Goal: Use online tool/utility: Utilize a website feature to perform a specific function

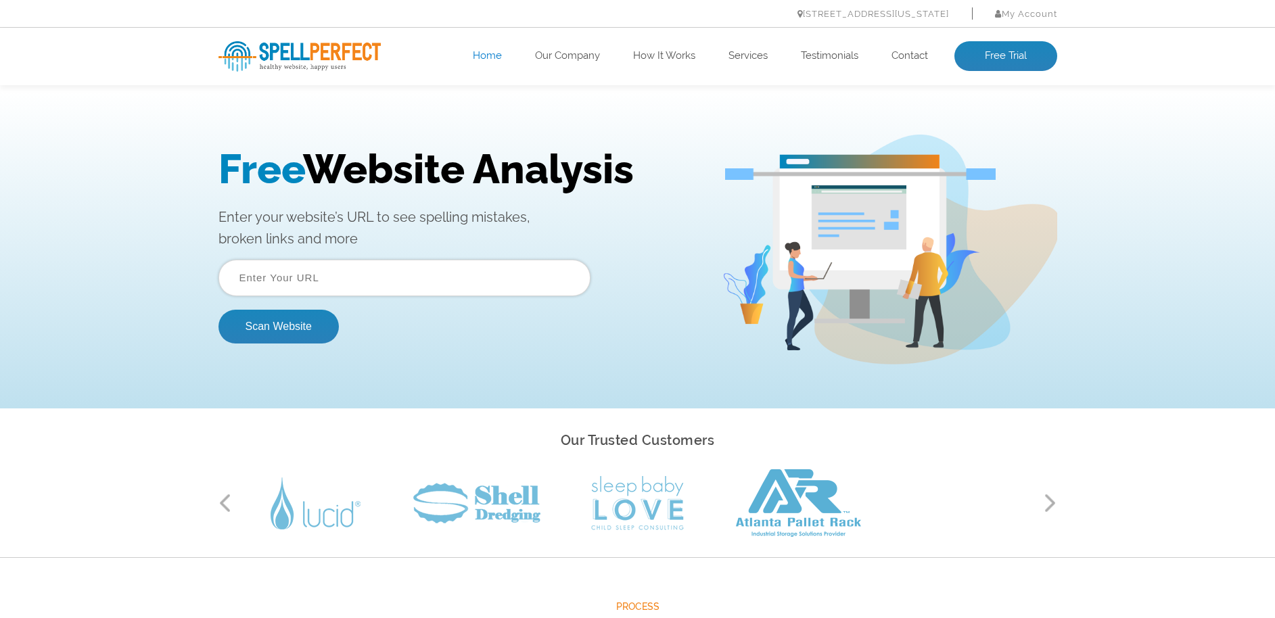
click at [270, 271] on input "text" at bounding box center [405, 278] width 372 height 37
paste input "[URL][DOMAIN_NAME]"
type input "[URL][DOMAIN_NAME]"
click at [282, 325] on button "Scan Website" at bounding box center [279, 327] width 120 height 34
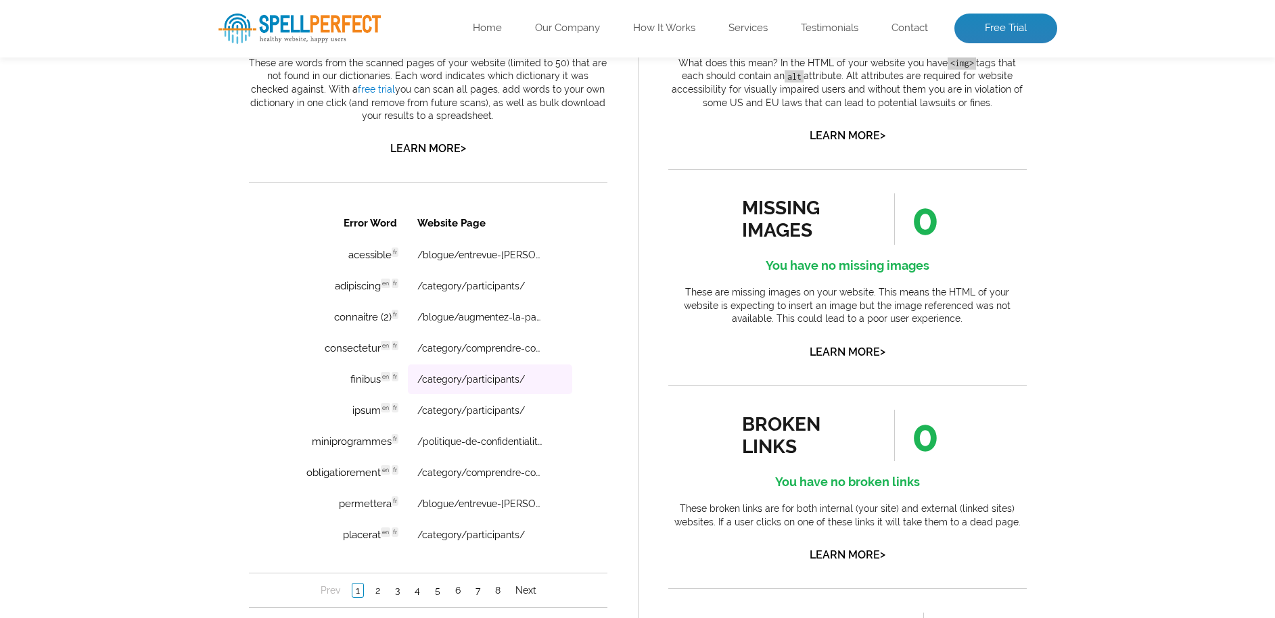
scroll to position [848, 0]
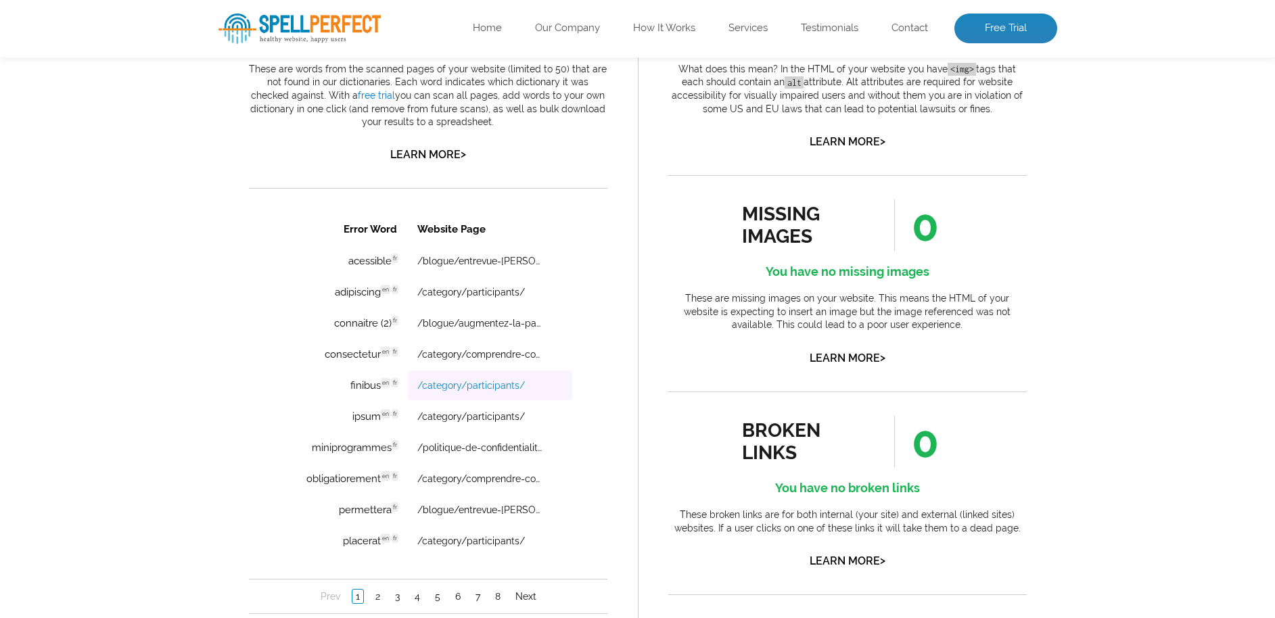
click at [451, 387] on link "/category/participants/" at bounding box center [471, 385] width 108 height 11
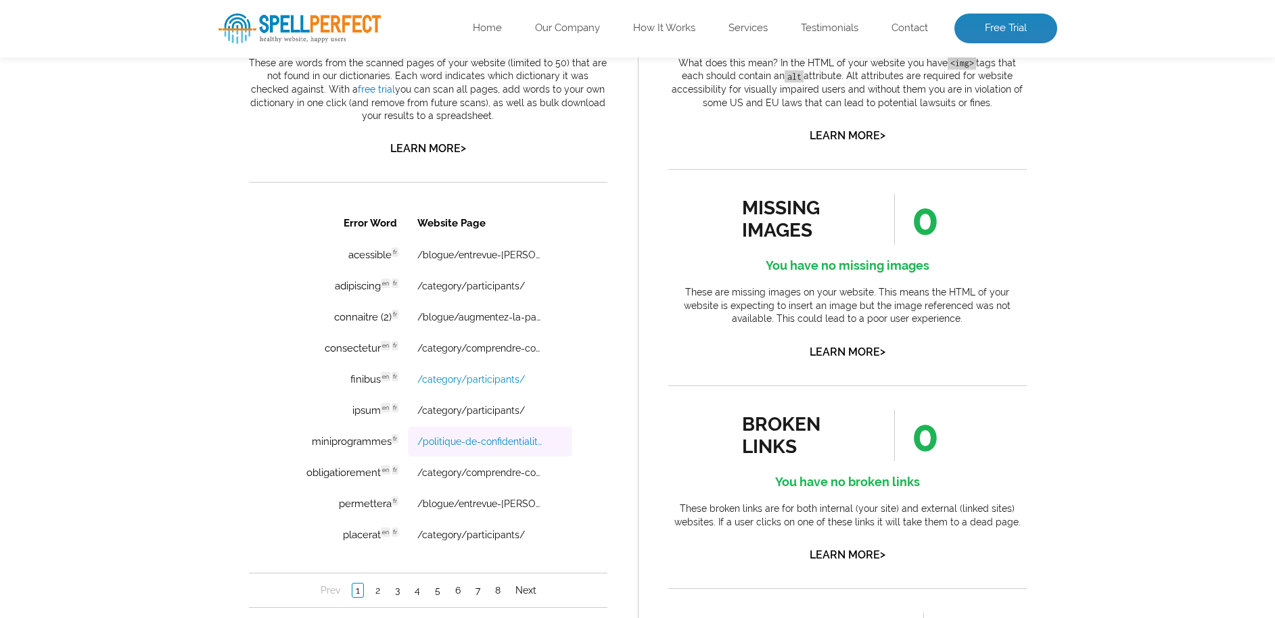
scroll to position [865, 0]
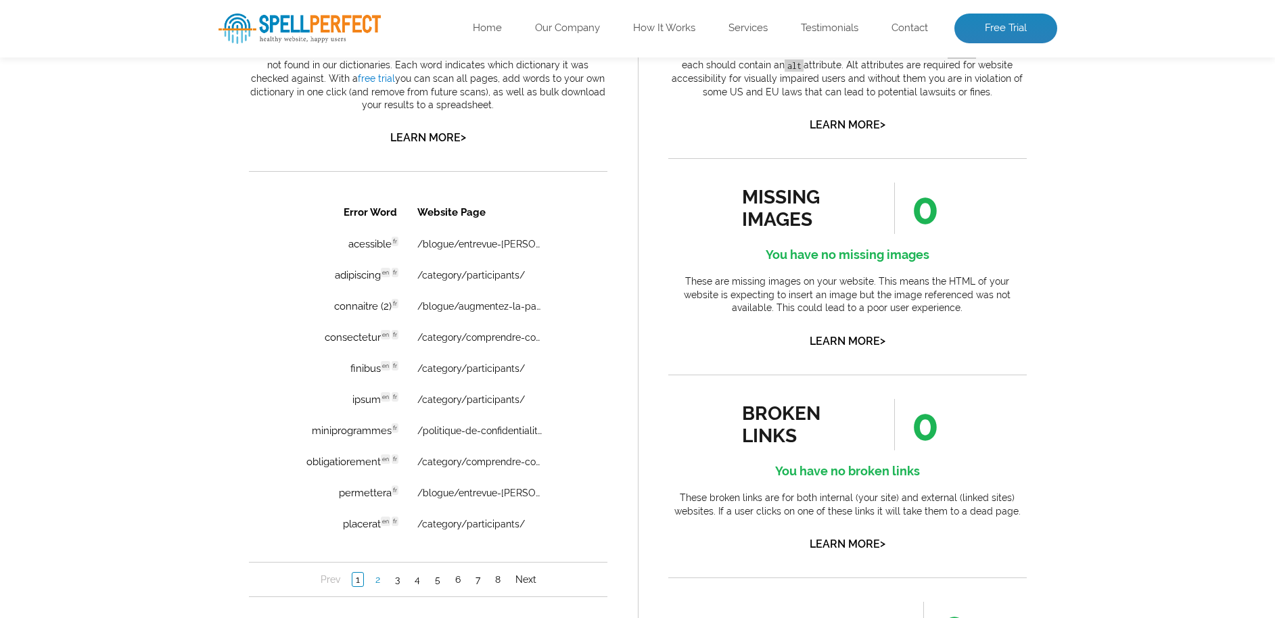
click at [376, 576] on link "2" at bounding box center [377, 580] width 12 height 14
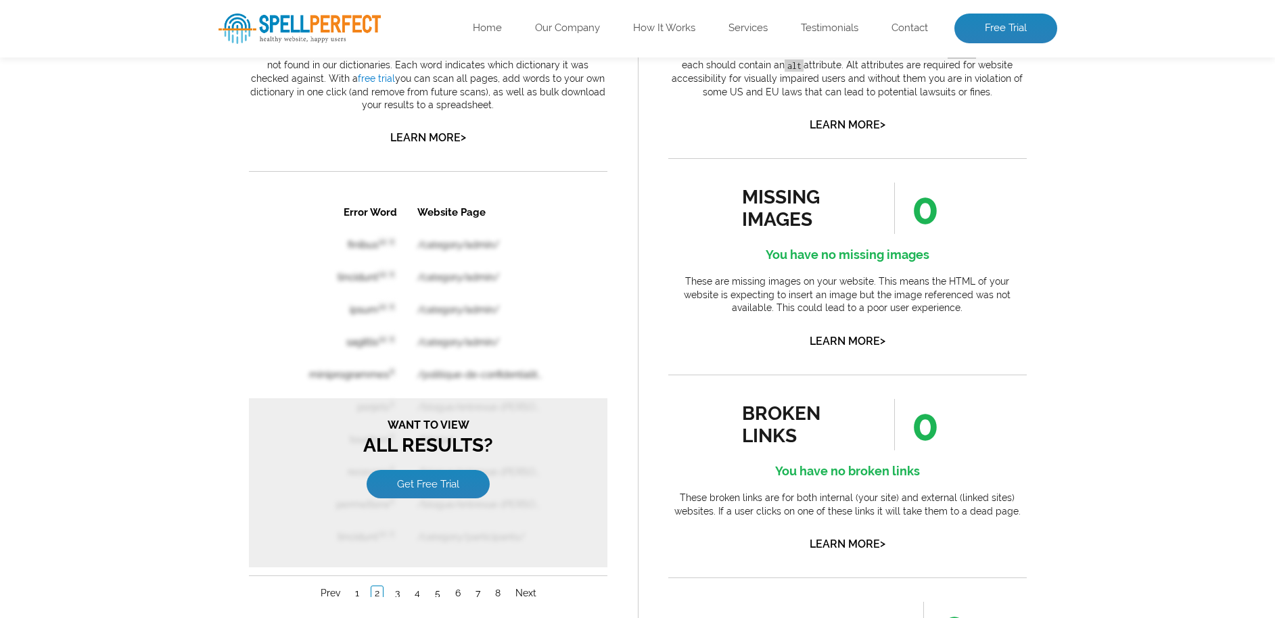
scroll to position [0, 0]
